Goal: Information Seeking & Learning: Check status

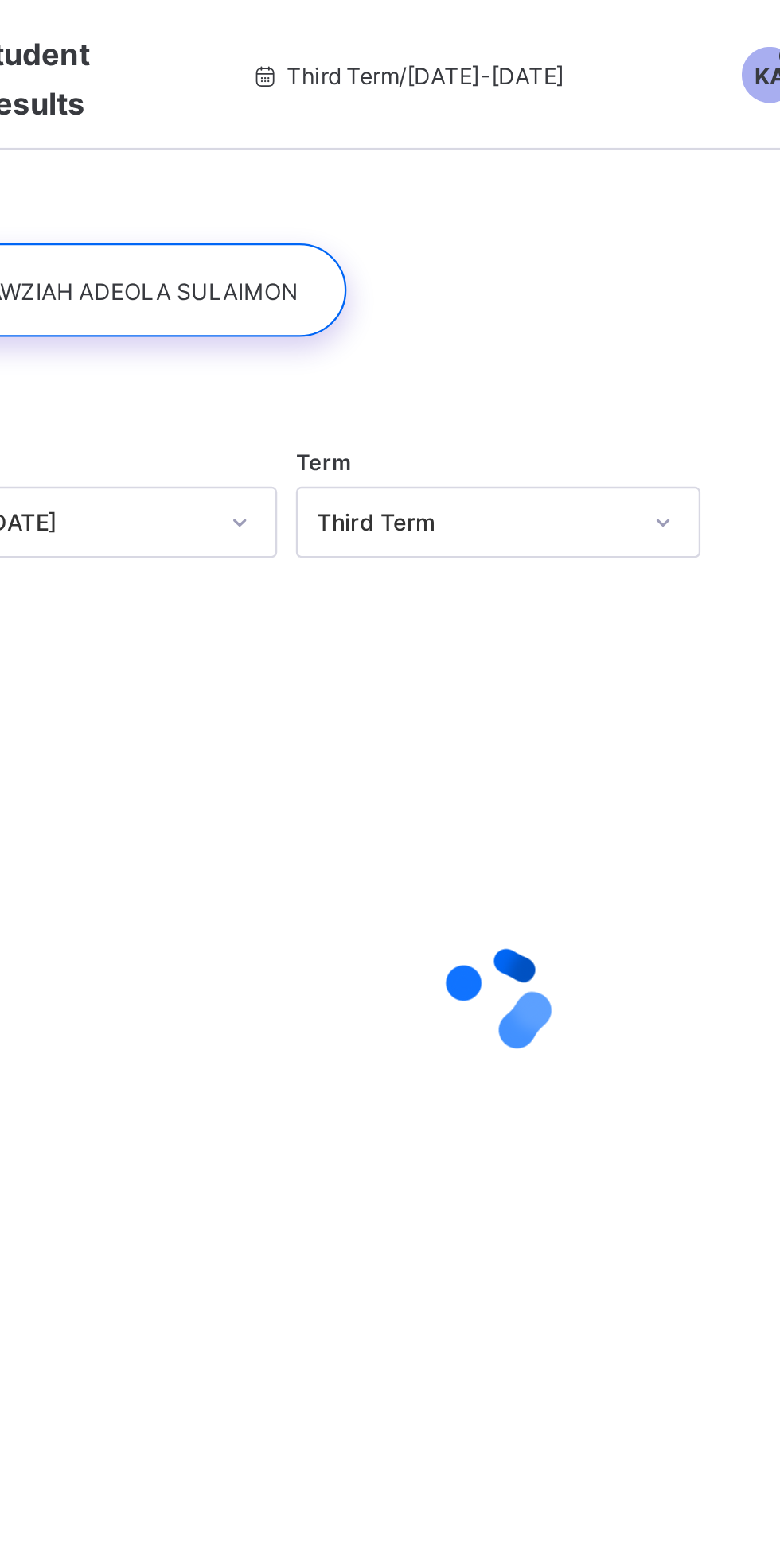
click at [296, 123] on div at bounding box center [320, 123] width 201 height 40
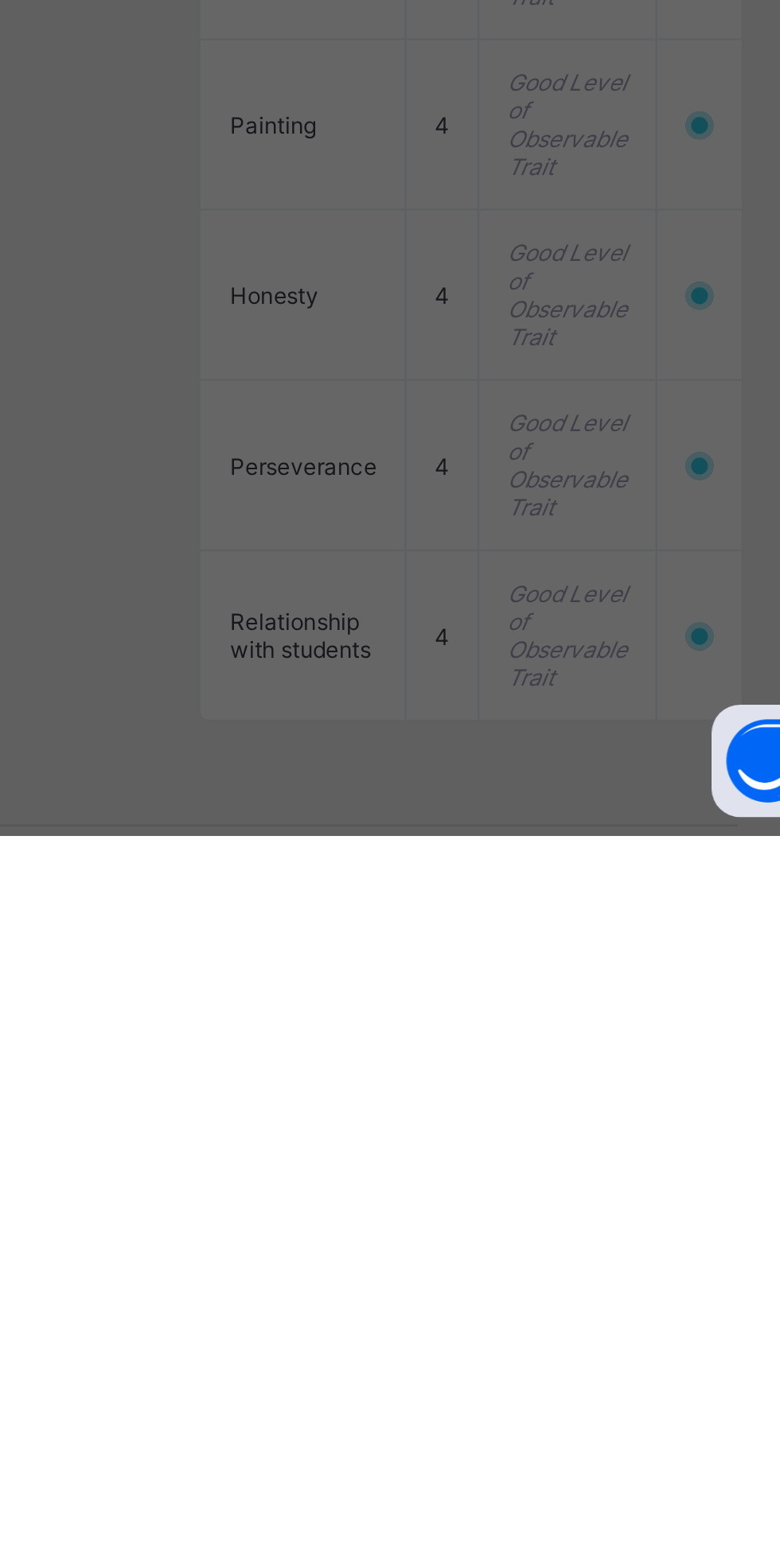
scroll to position [823, 0]
click at [642, 1562] on div "× How satisfied are you with using SAFSIMS? 😞 🙁 😐 🙂 😄 Very Dissatisfied Very Sa…" at bounding box center [390, 781] width 780 height 1563
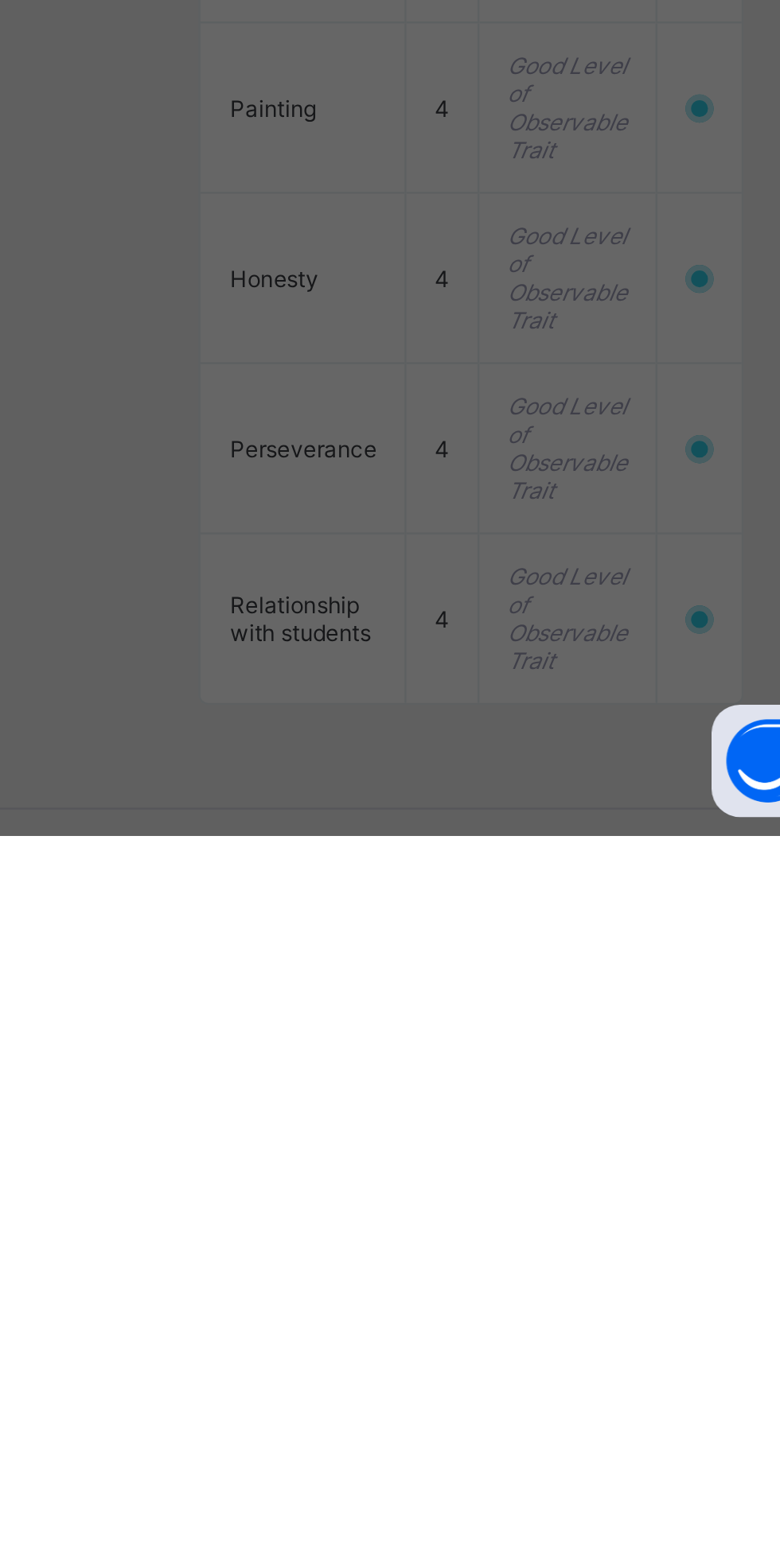
scroll to position [831, 0]
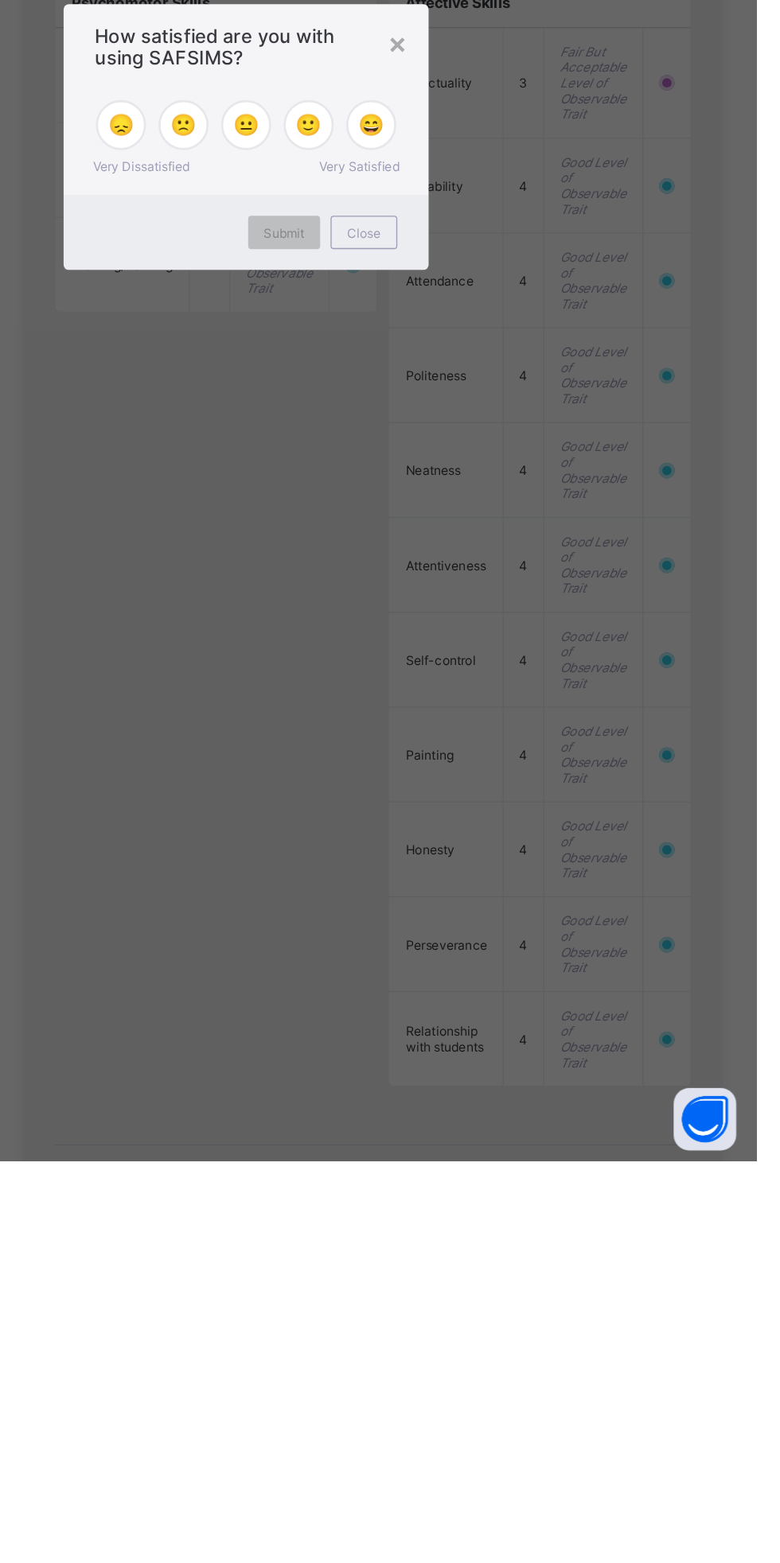
click at [504, 792] on div "😄" at bounding box center [485, 772] width 38 height 38
click at [434, 861] on span "Submit" at bounding box center [418, 855] width 31 height 12
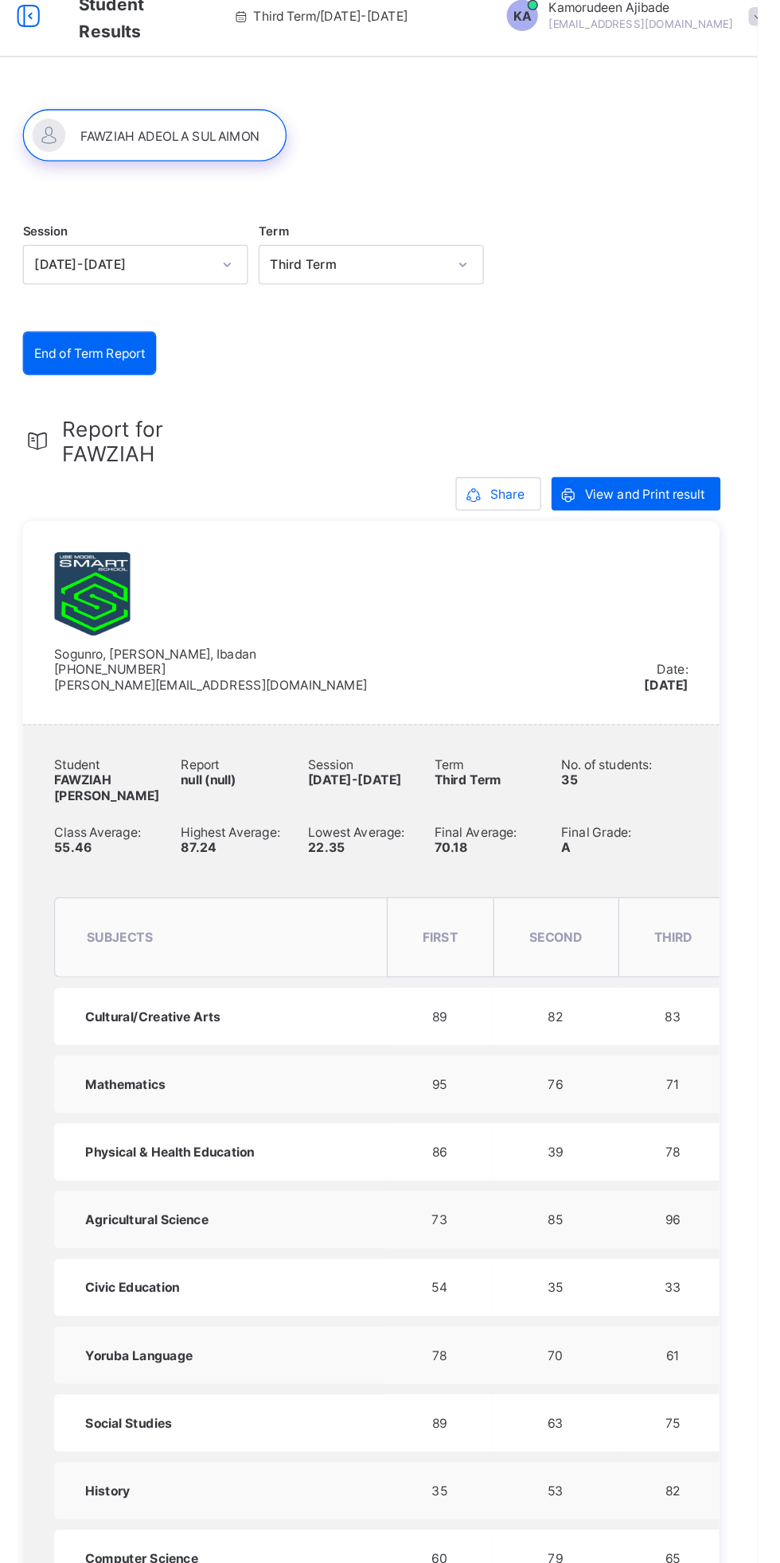
scroll to position [0, 0]
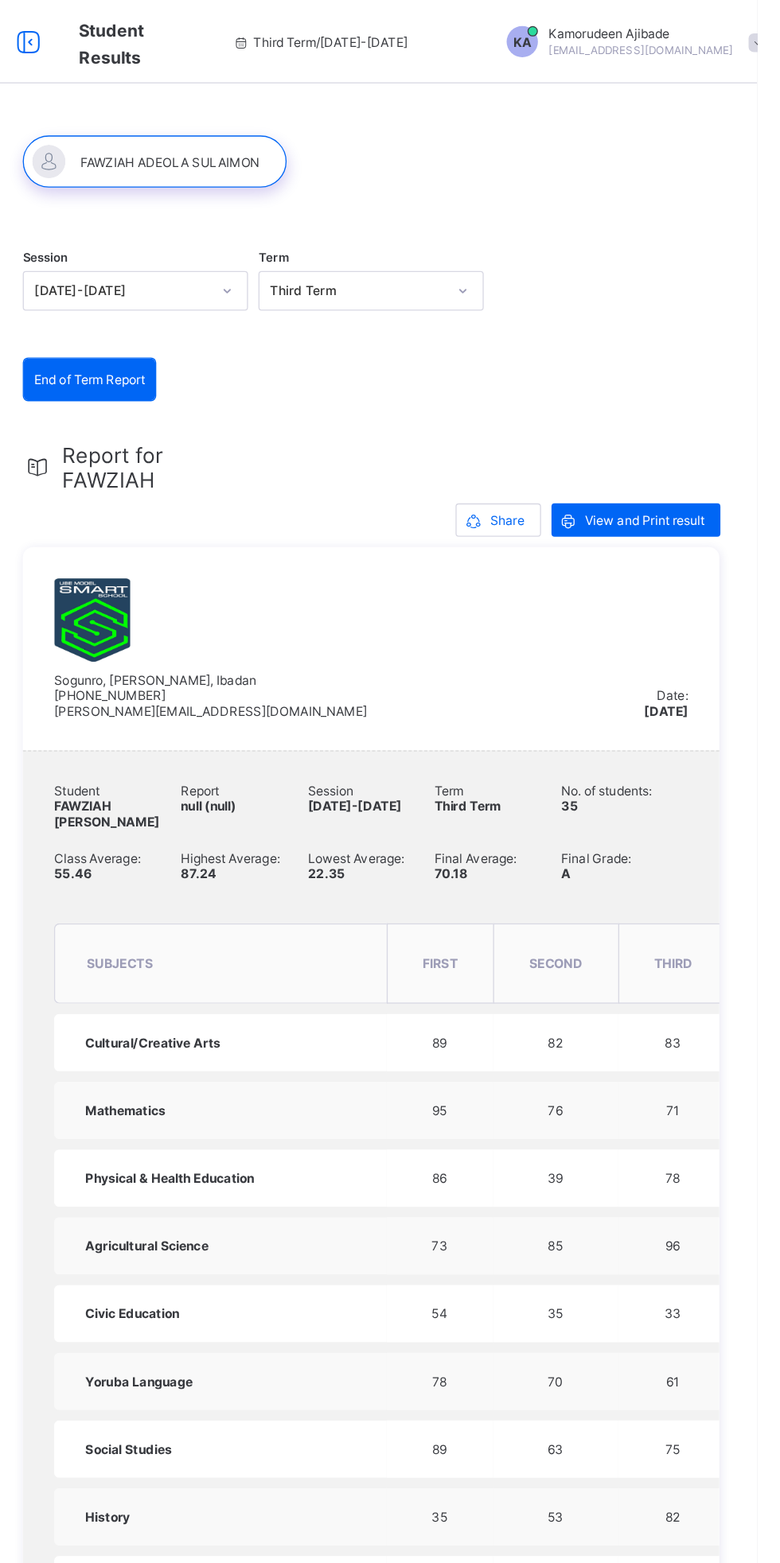
click at [699, 396] on span "View and Print result" at bounding box center [693, 397] width 91 height 12
click at [586, 403] on span "Share" at bounding box center [589, 397] width 26 height 12
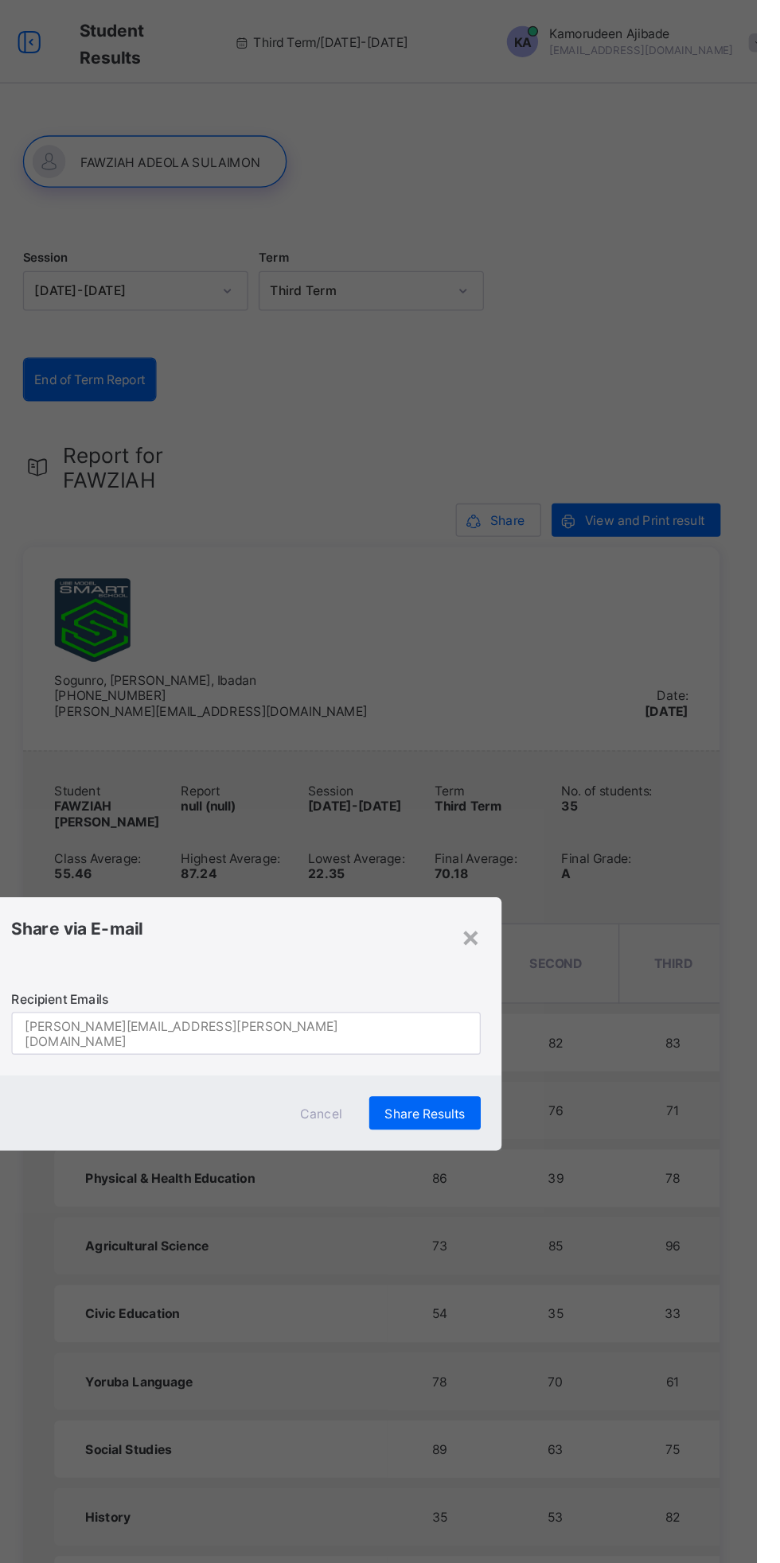
click at [569, 862] on div "Share Results" at bounding box center [526, 849] width 85 height 25
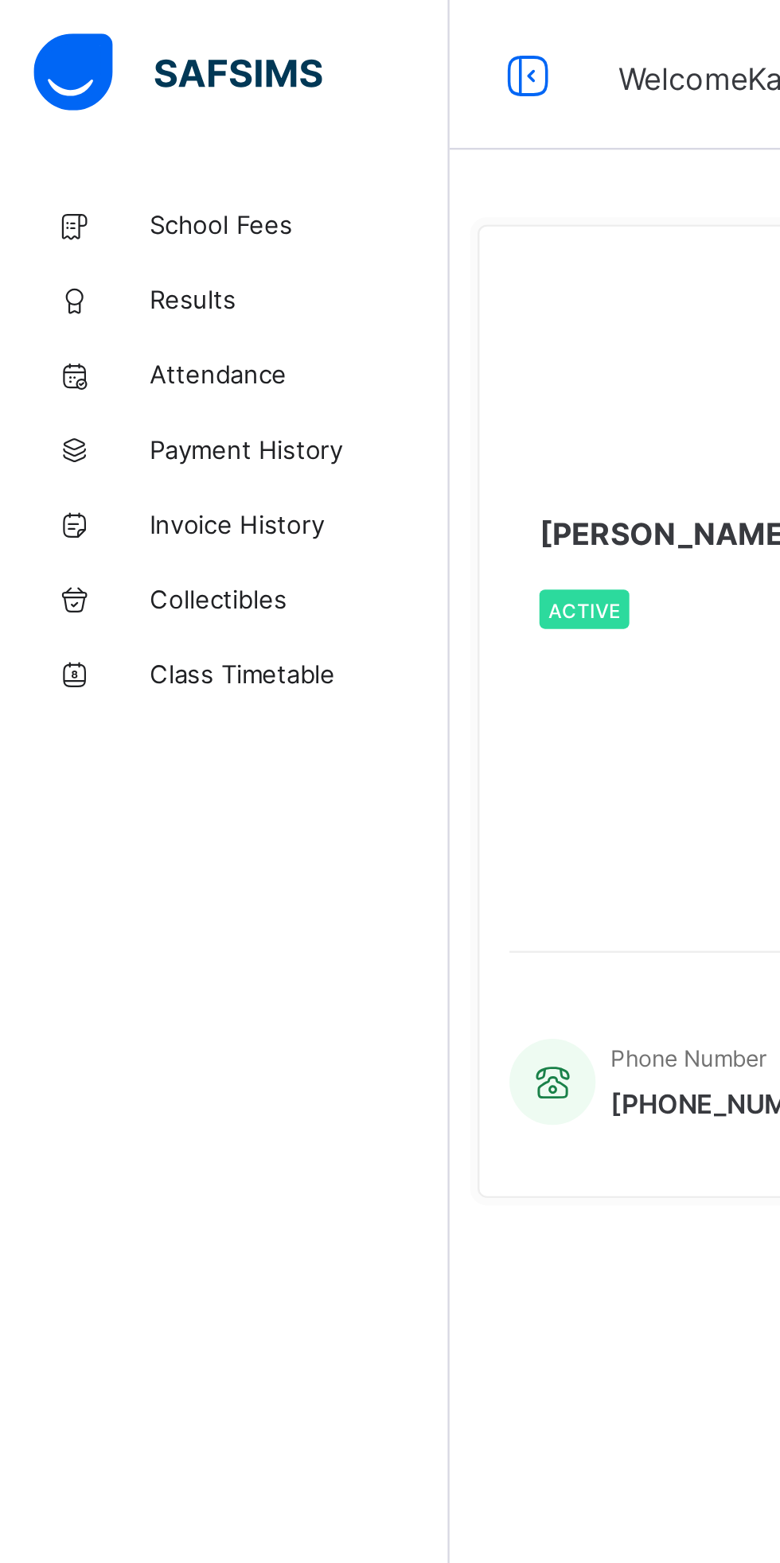
click at [93, 134] on link "Results" at bounding box center [95, 127] width 191 height 32
click at [99, 128] on span "Results" at bounding box center [127, 127] width 127 height 13
